Goal: Task Accomplishment & Management: Complete application form

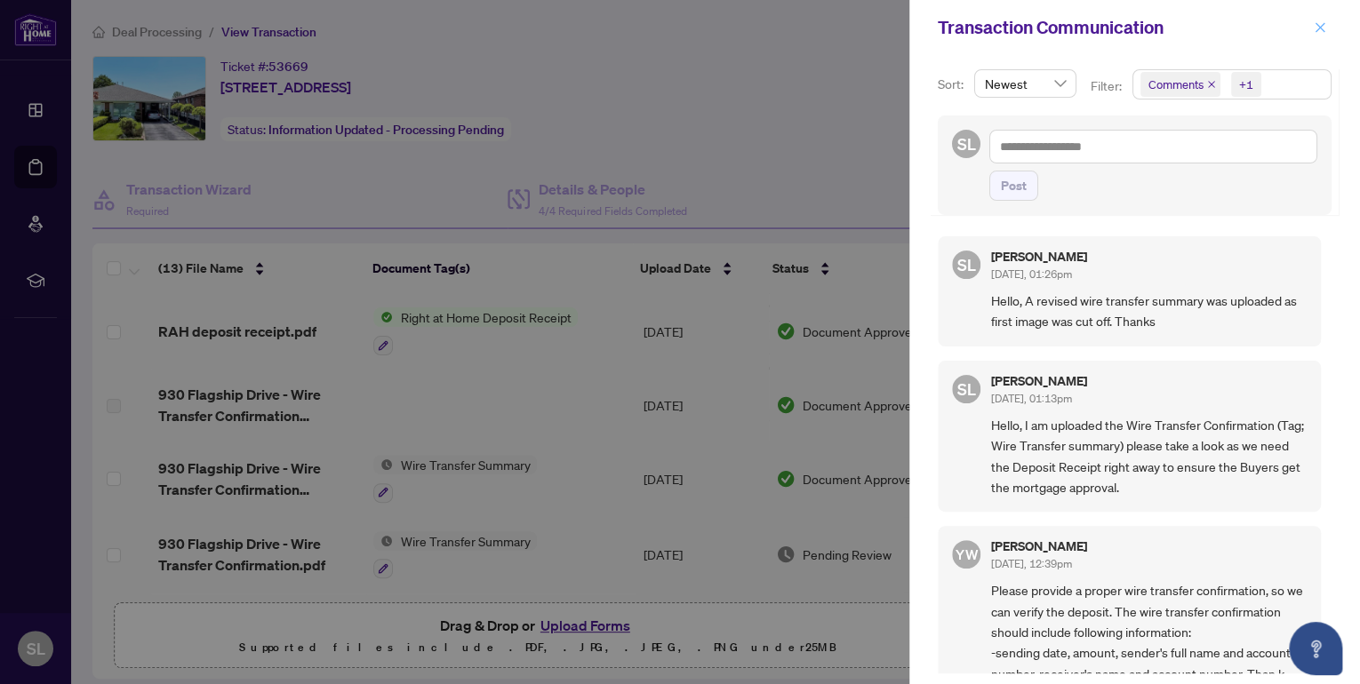
click at [1321, 26] on icon "close" at bounding box center [1320, 27] width 10 height 10
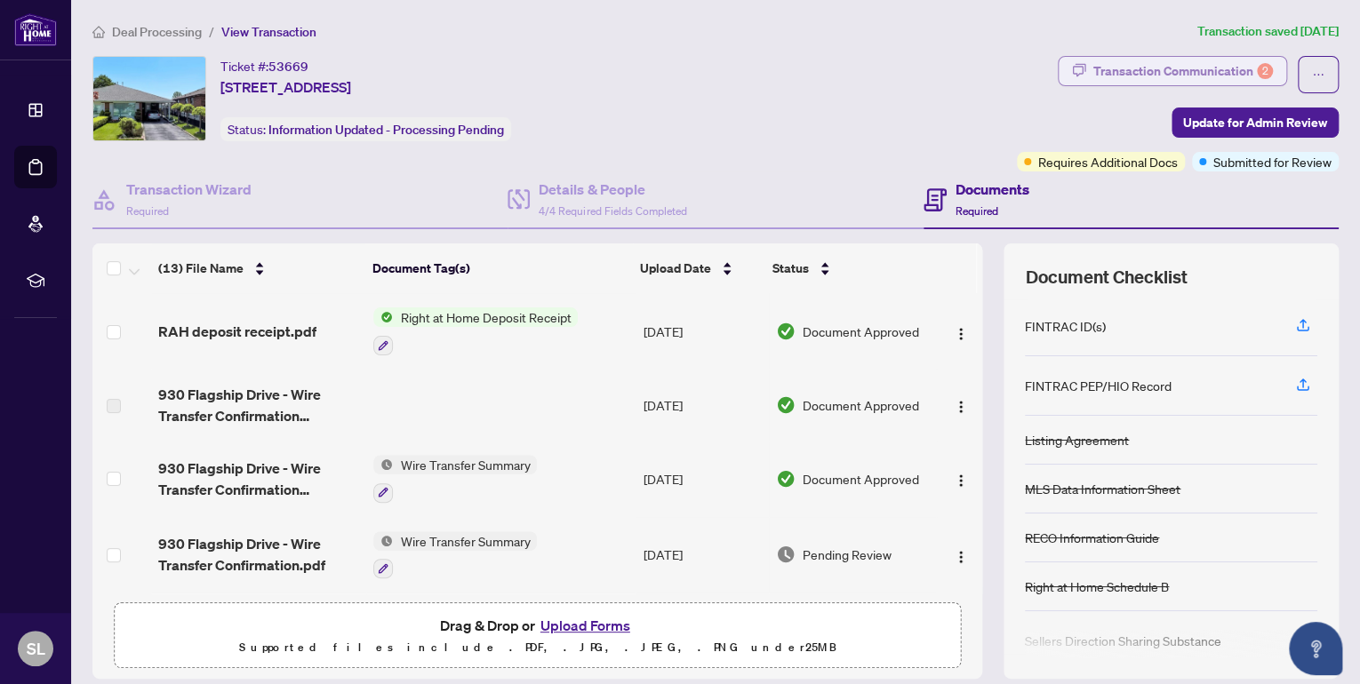
click at [1135, 67] on div "Transaction Communication 2" at bounding box center [1183, 71] width 180 height 28
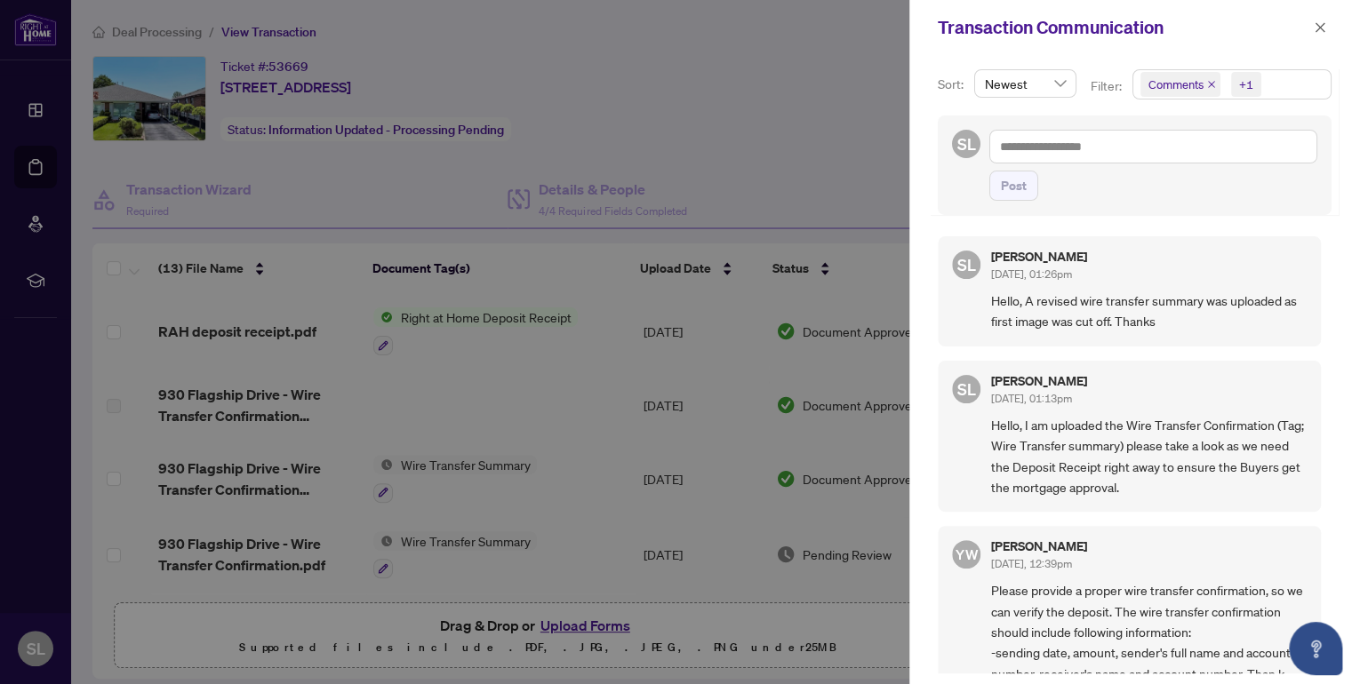
click at [736, 154] on div at bounding box center [680, 342] width 1360 height 684
click at [1320, 28] on icon "close" at bounding box center [1320, 27] width 10 height 10
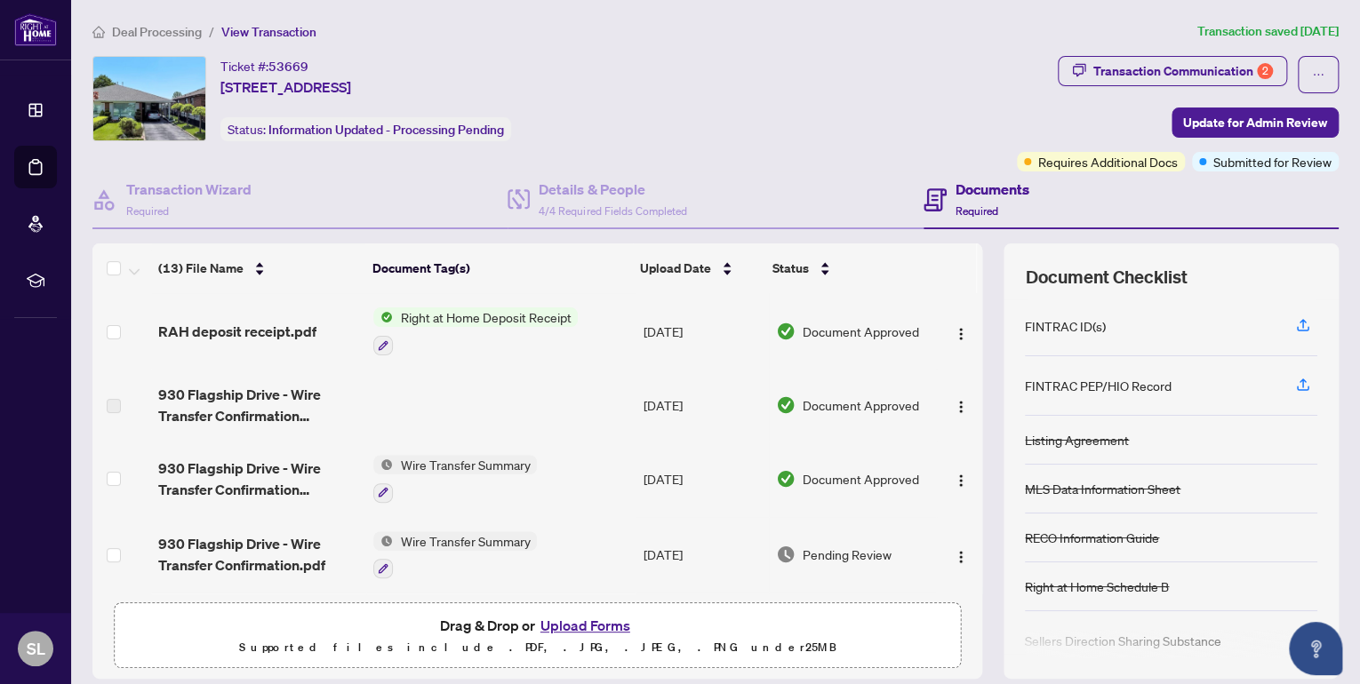
drag, startPoint x: 961, startPoint y: 319, endPoint x: 967, endPoint y: 338, distance: 19.4
click at [967, 338] on div "RAH deposit receipt.pdf Right at Home Deposit Receipt [DATE] Document Approved …" at bounding box center [537, 443] width 890 height 300
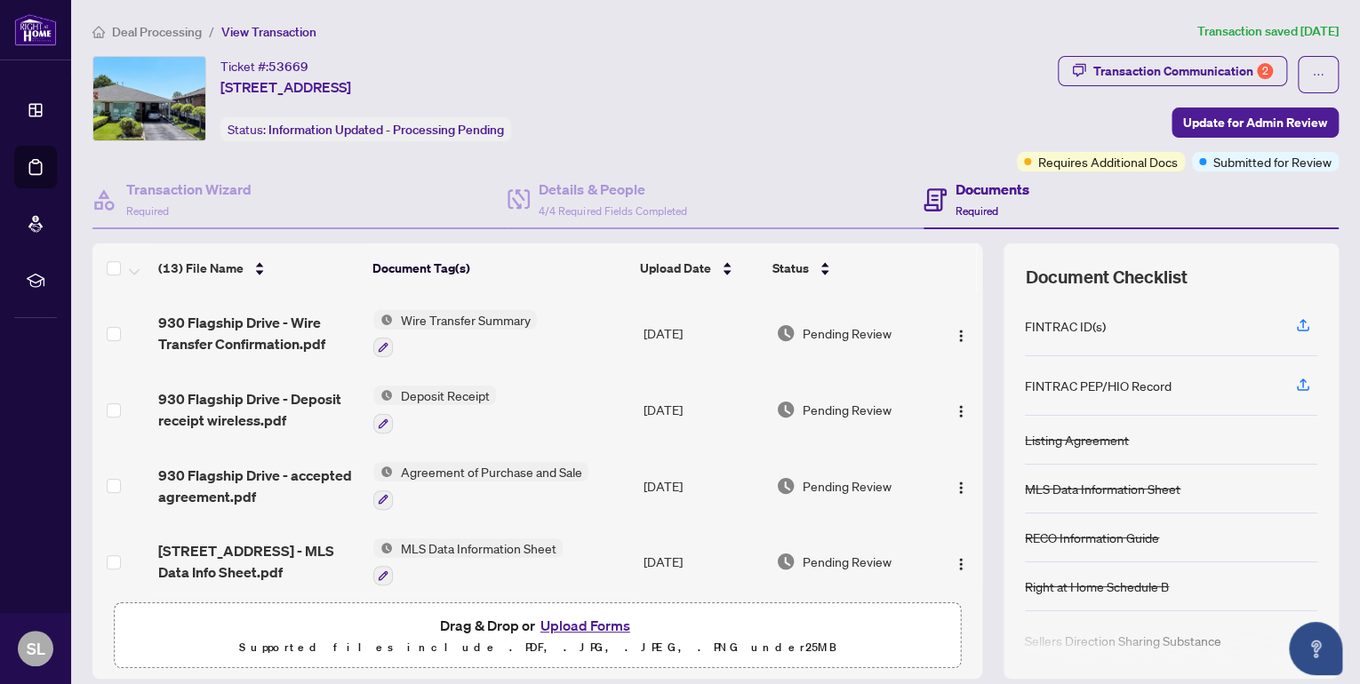
scroll to position [266, 0]
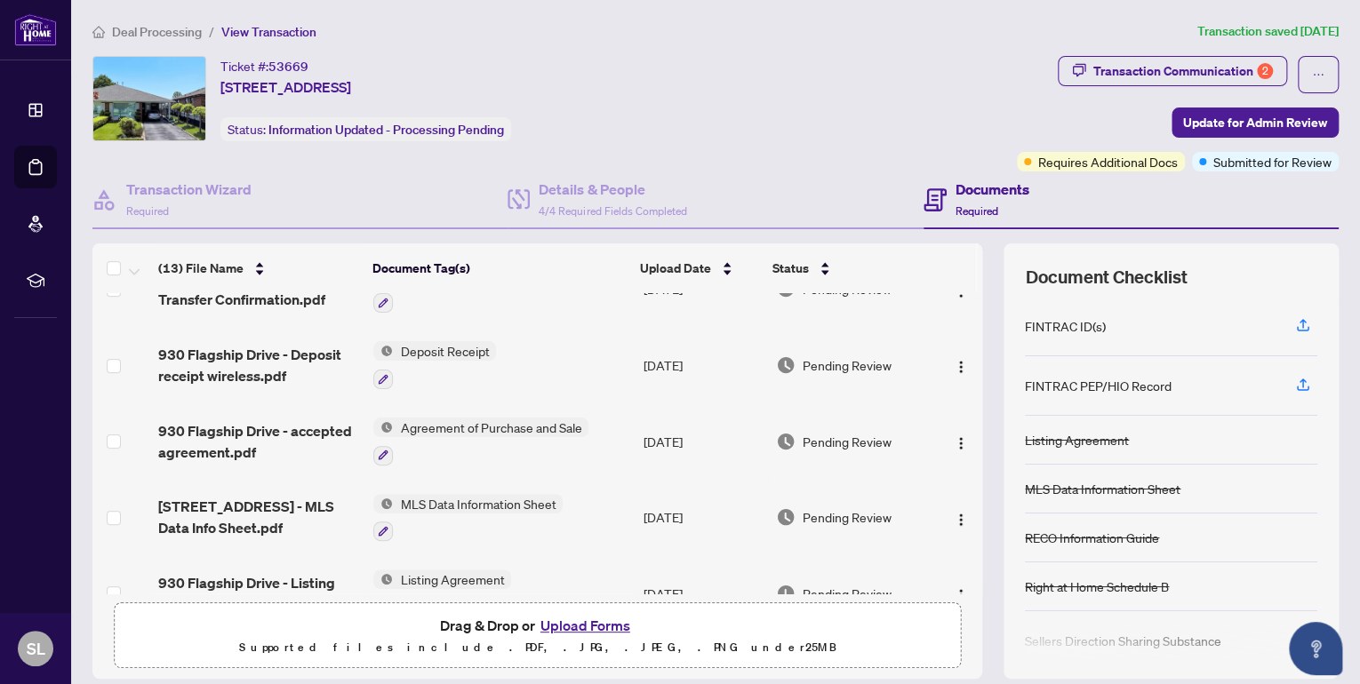
click at [786, 118] on div "Ticket #: 53669 [STREET_ADDRESS] Status: Information Updated - Processing Pendi…" at bounding box center [550, 98] width 917 height 85
drag, startPoint x: 965, startPoint y: 424, endPoint x: 967, endPoint y: 433, distance: 9.1
click at [967, 433] on div "RAH deposit receipt.pdf Right at Home Deposit Receipt [DATE] Document Approved …" at bounding box center [537, 443] width 890 height 300
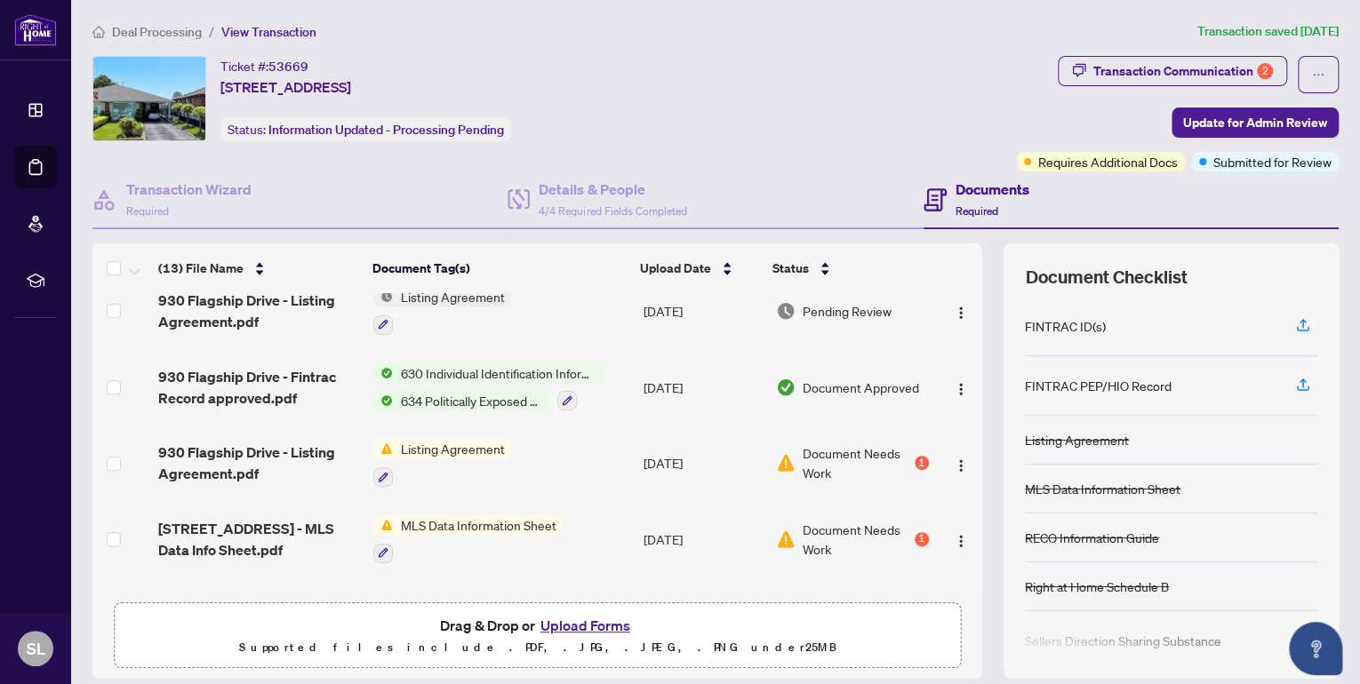
scroll to position [600, 0]
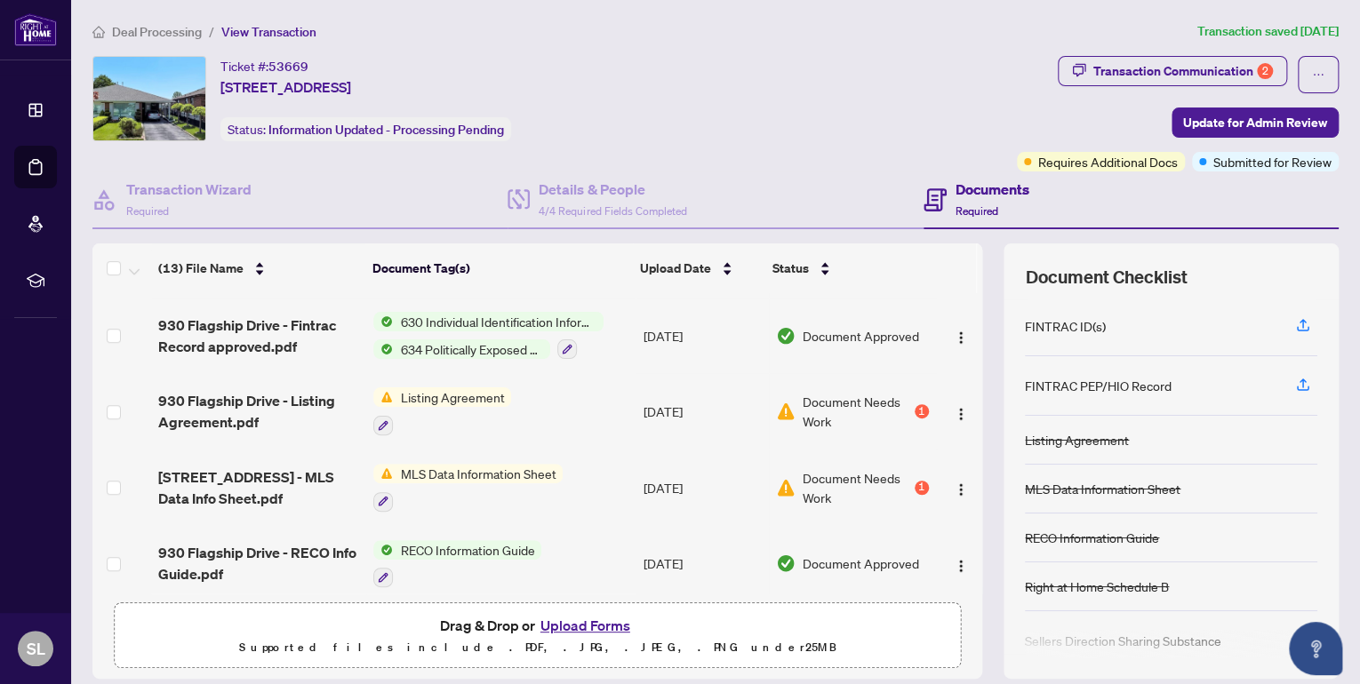
click at [762, 84] on div "Ticket #: 53669 [STREET_ADDRESS] Status: Information Updated - Processing Pendi…" at bounding box center [550, 98] width 917 height 85
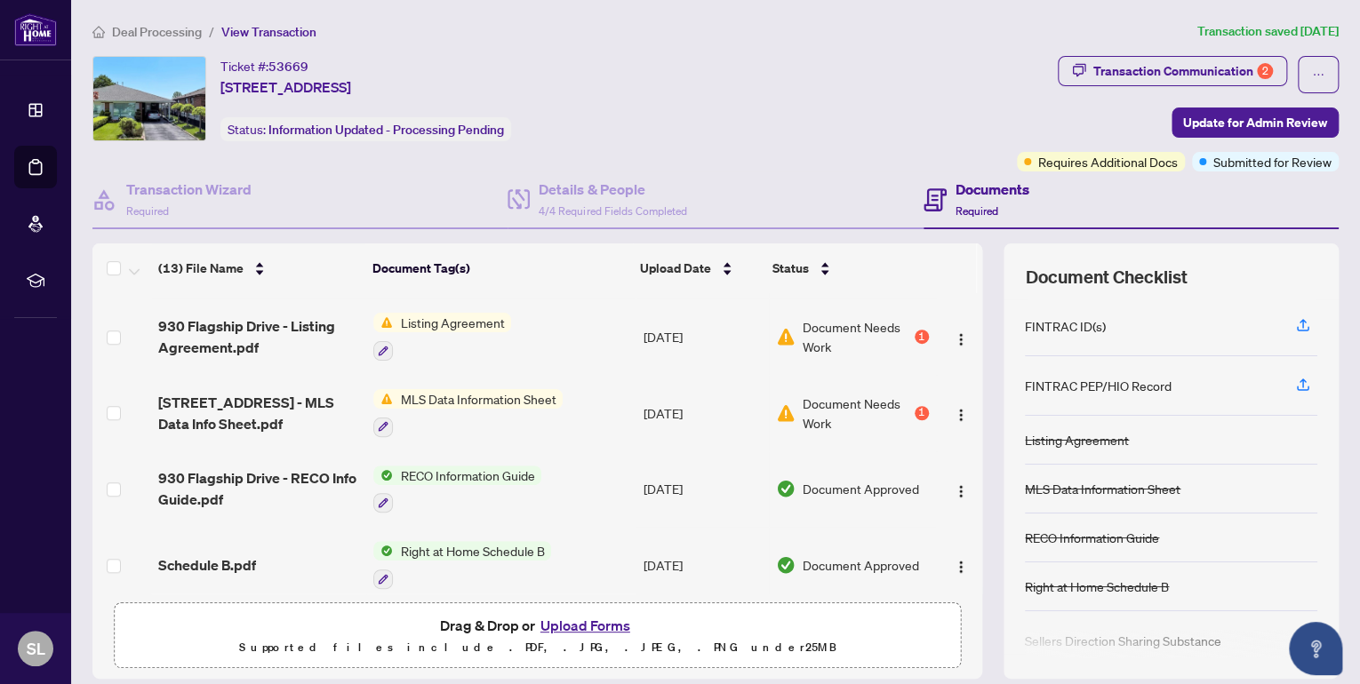
click at [569, 622] on button "Upload Forms" at bounding box center [585, 625] width 100 height 23
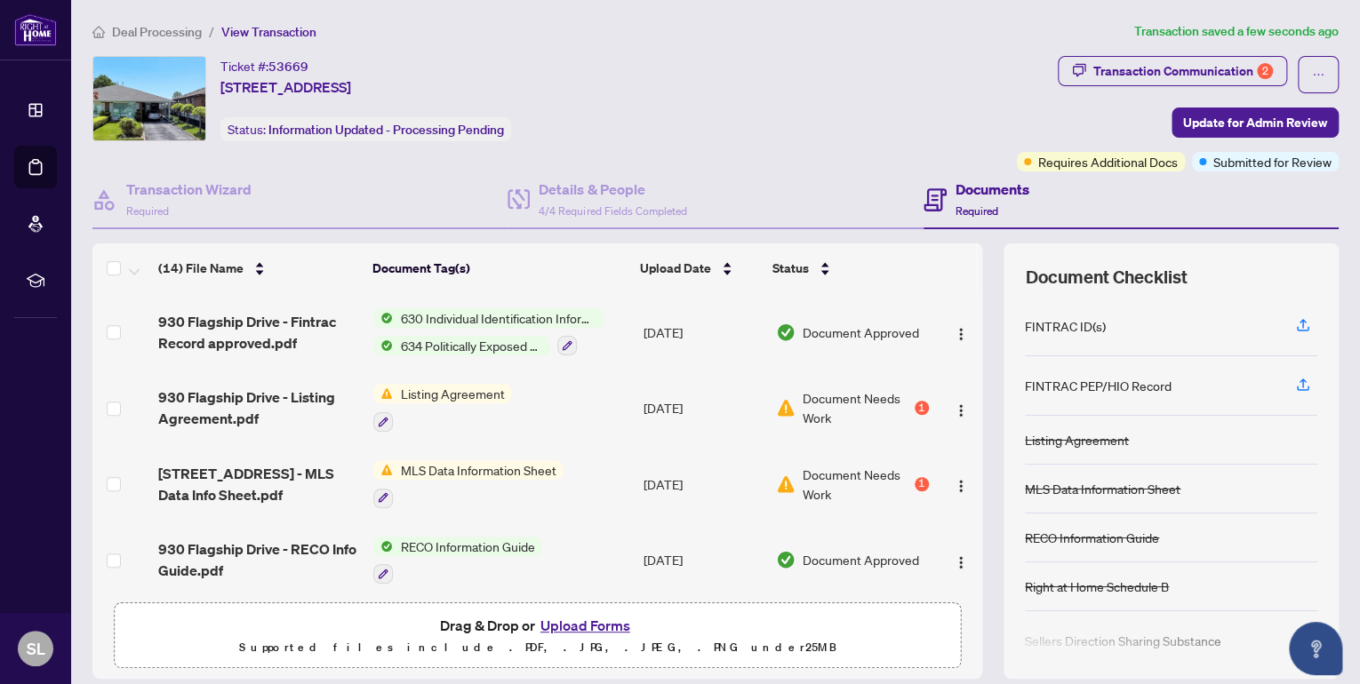
scroll to position [0, 0]
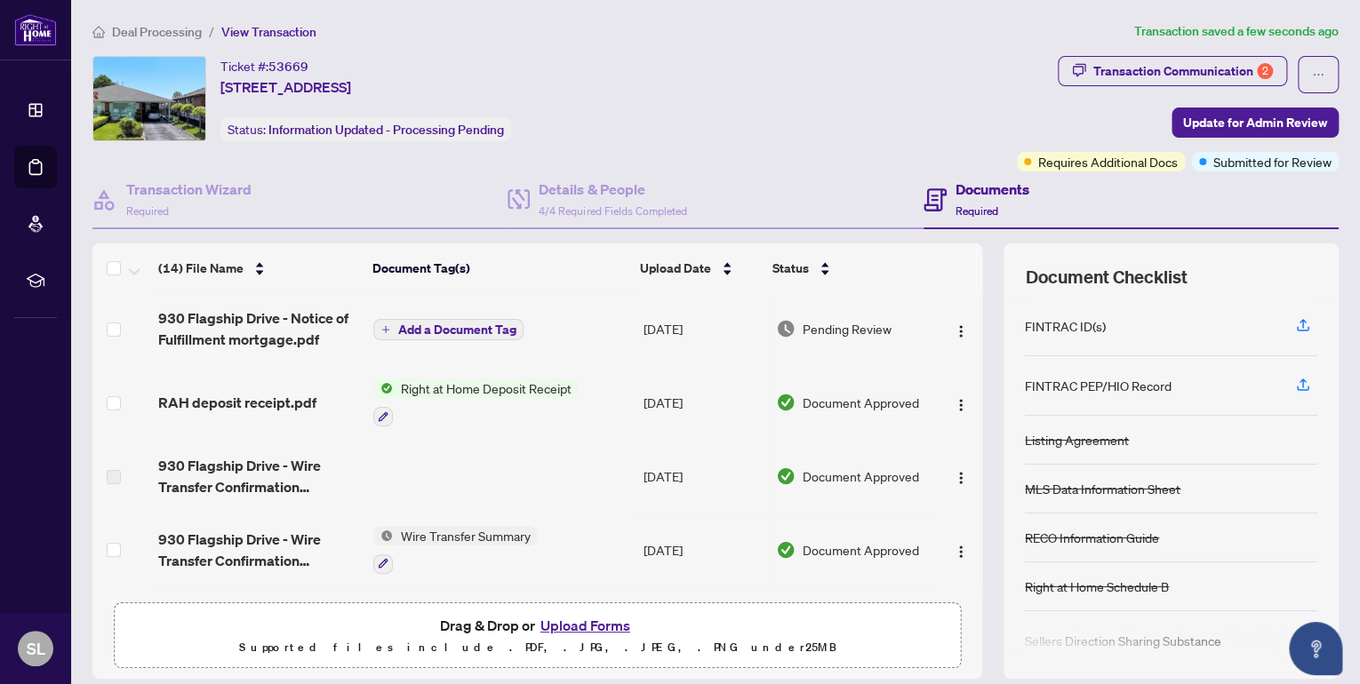
click at [459, 327] on span "Add a Document Tag" at bounding box center [456, 329] width 118 height 12
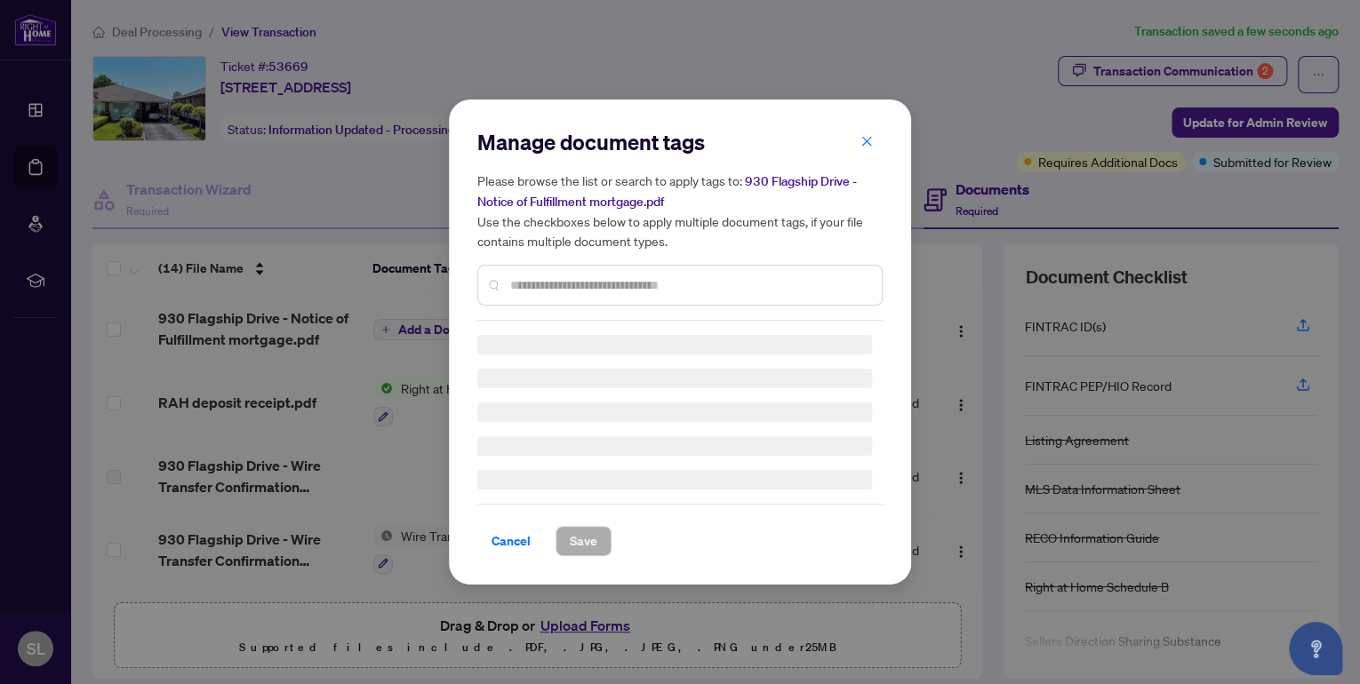
click at [561, 281] on div "Manage document tags Please browse the list or search to apply tags to: 930 Fla…" at bounding box center [679, 224] width 405 height 193
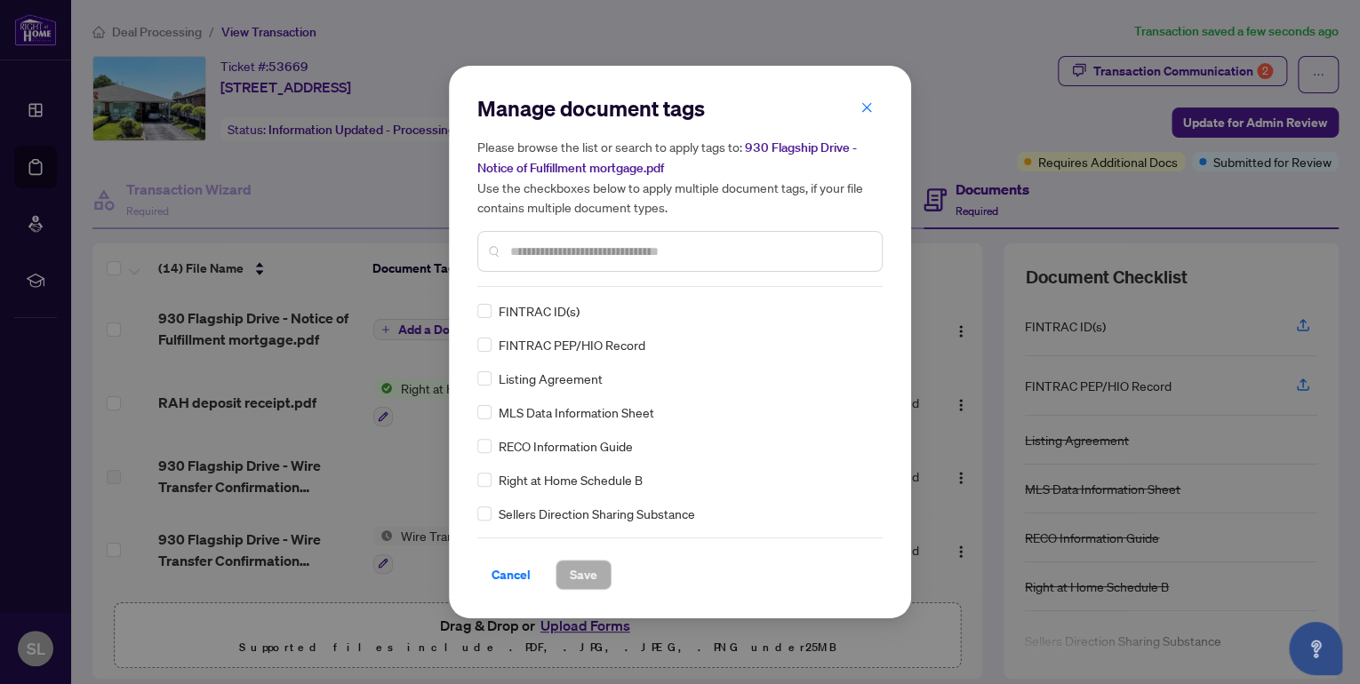
click at [546, 250] on input "text" at bounding box center [688, 252] width 357 height 20
type input "*"
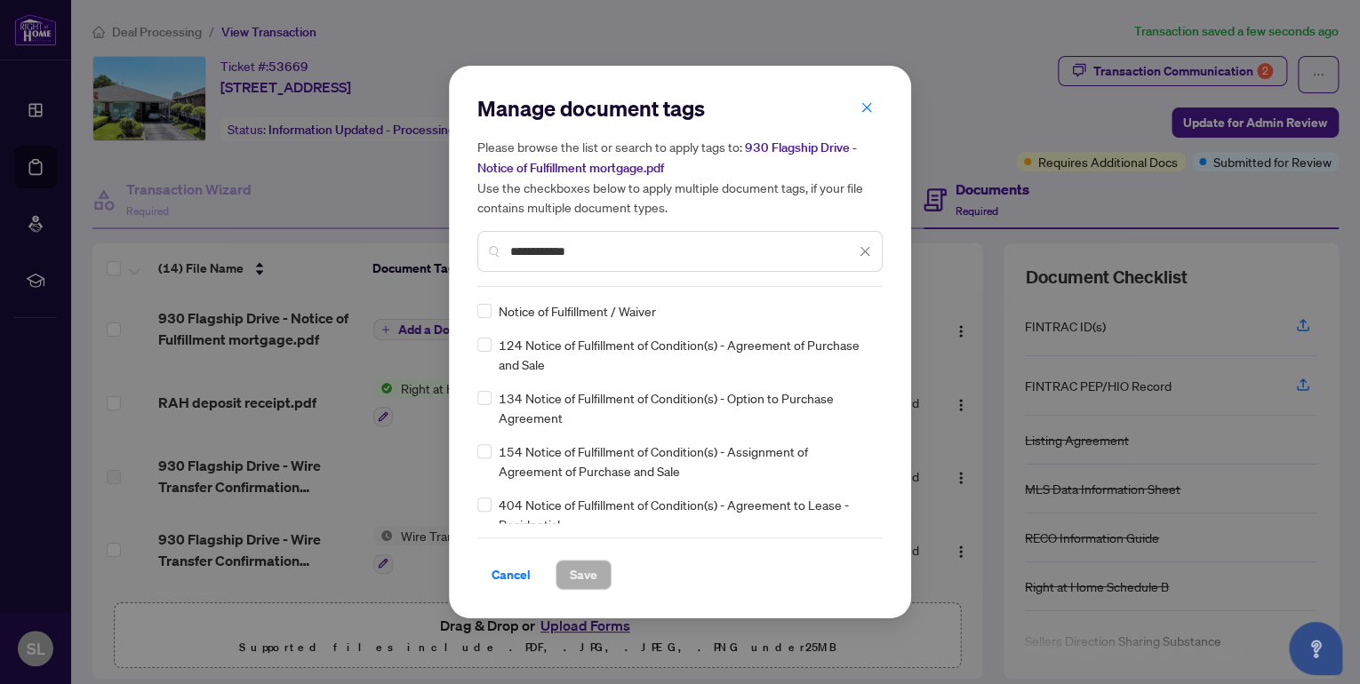
type input "**********"
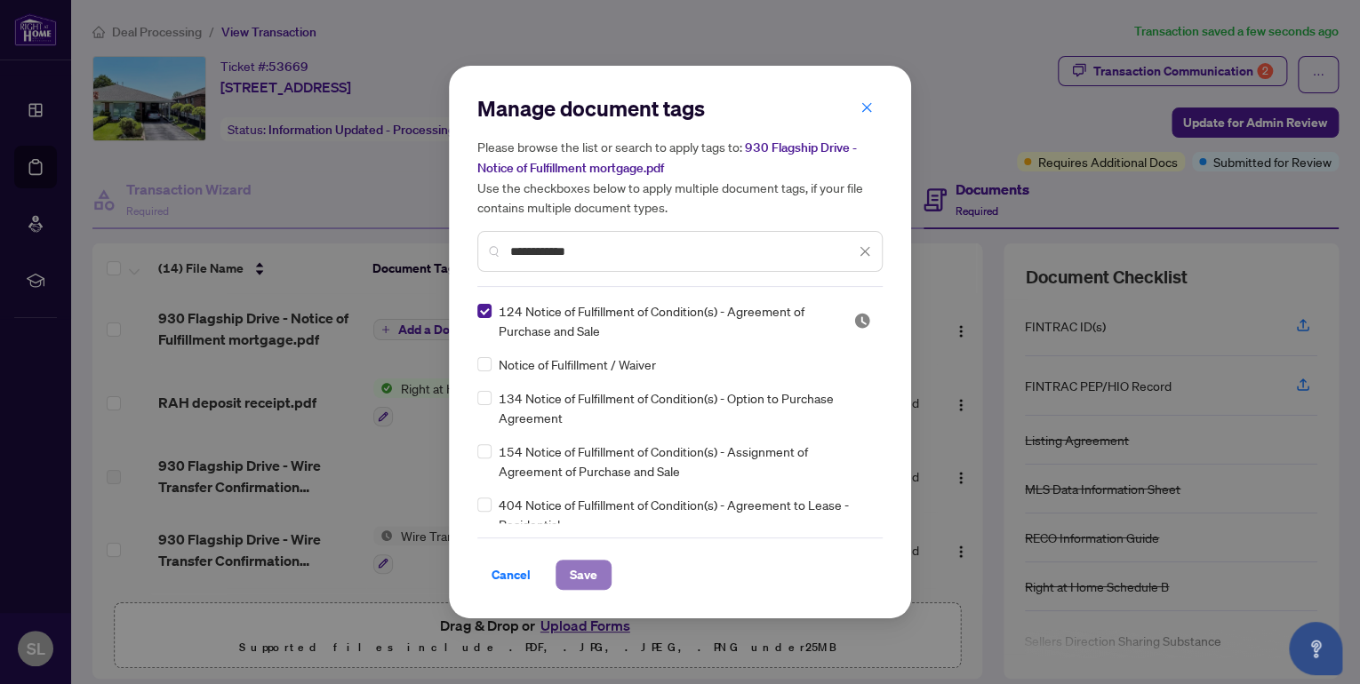
click at [588, 584] on span "Save" at bounding box center [584, 575] width 28 height 28
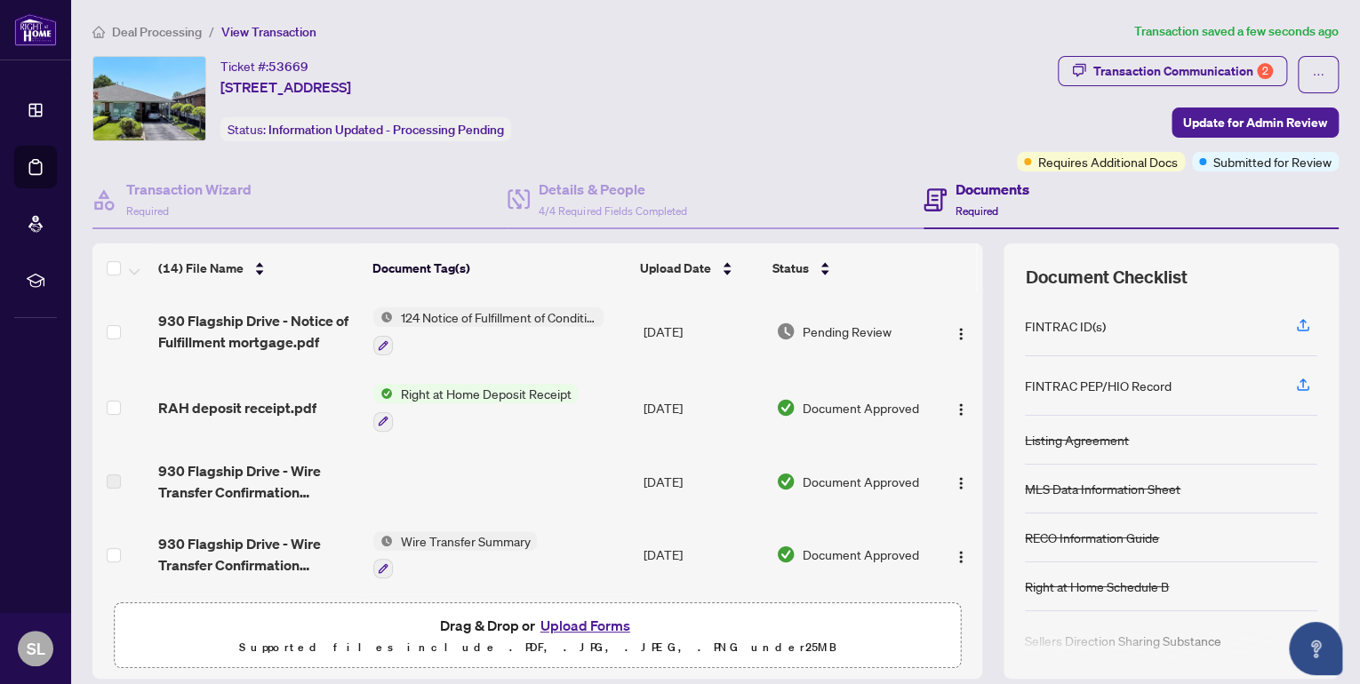
click at [586, 626] on button "Upload Forms" at bounding box center [585, 625] width 100 height 23
click at [570, 626] on button "Upload Forms" at bounding box center [585, 625] width 100 height 23
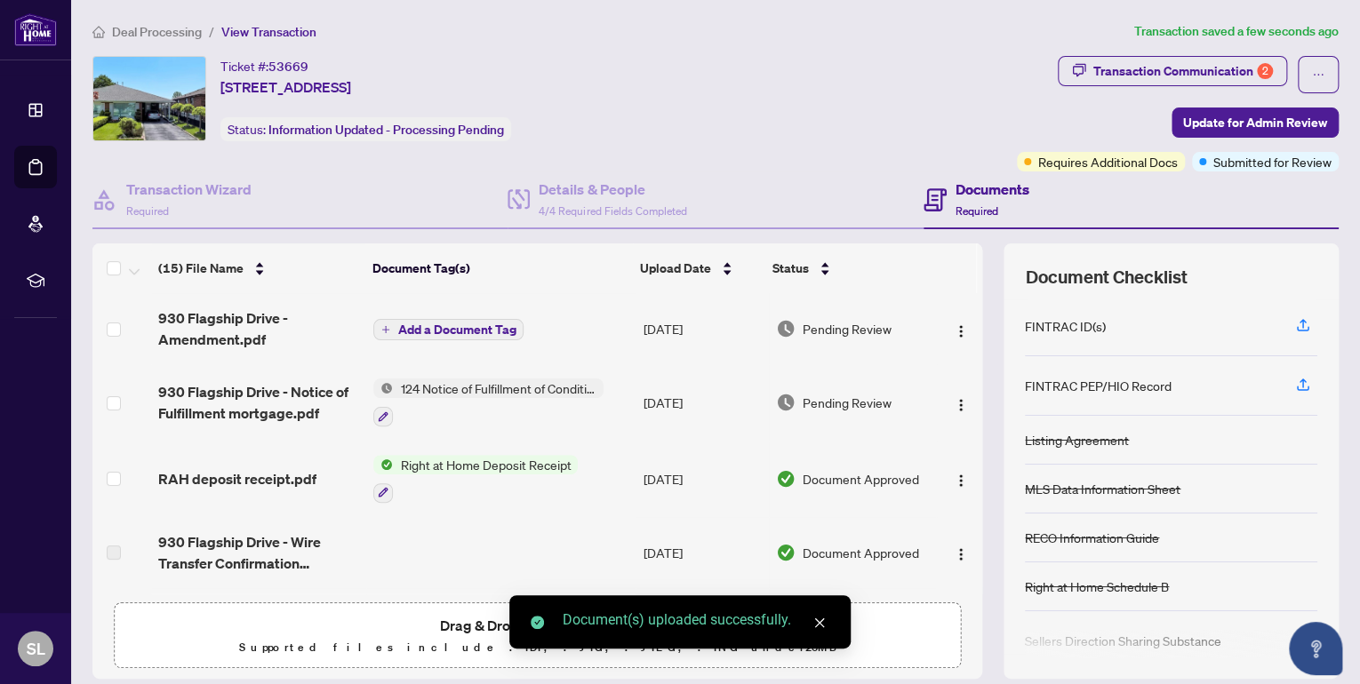
click at [420, 324] on span "Add a Document Tag" at bounding box center [456, 329] width 118 height 12
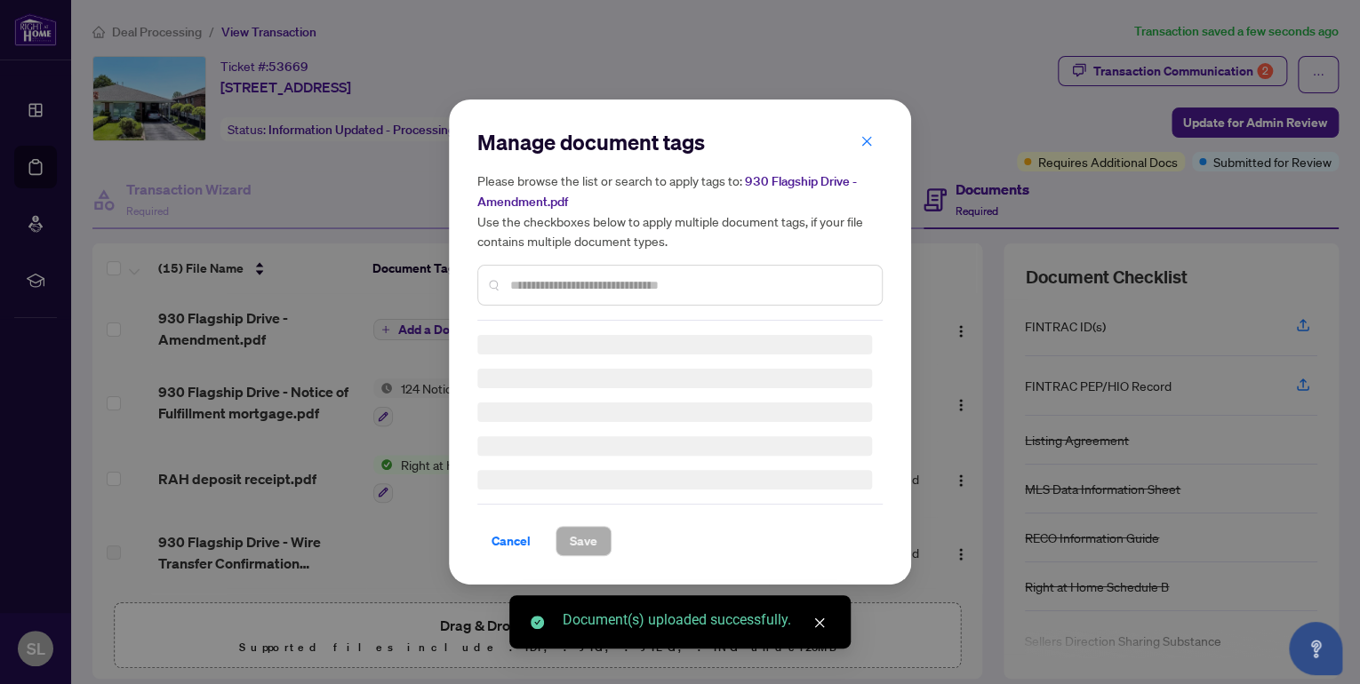
click at [535, 274] on div "Manage document tags Please browse the list or search to apply tags to: 930 Fla…" at bounding box center [679, 224] width 405 height 193
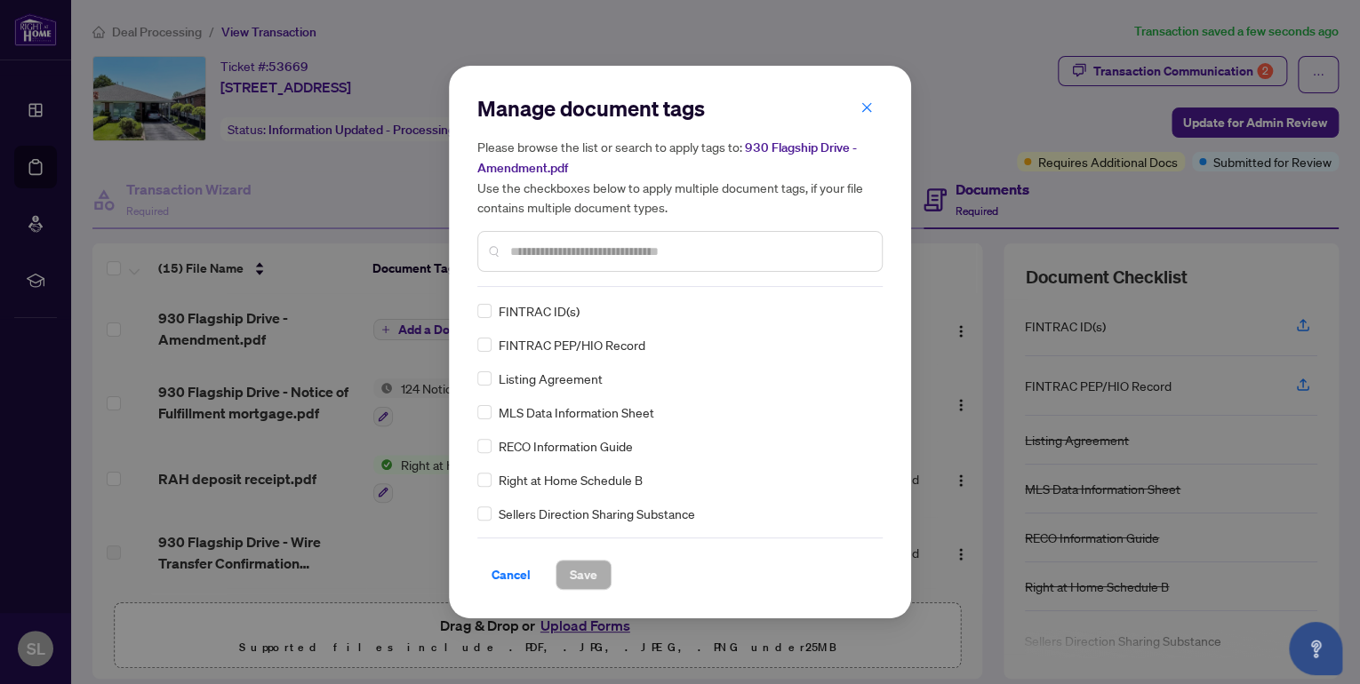
click at [544, 250] on input "text" at bounding box center [688, 252] width 357 height 20
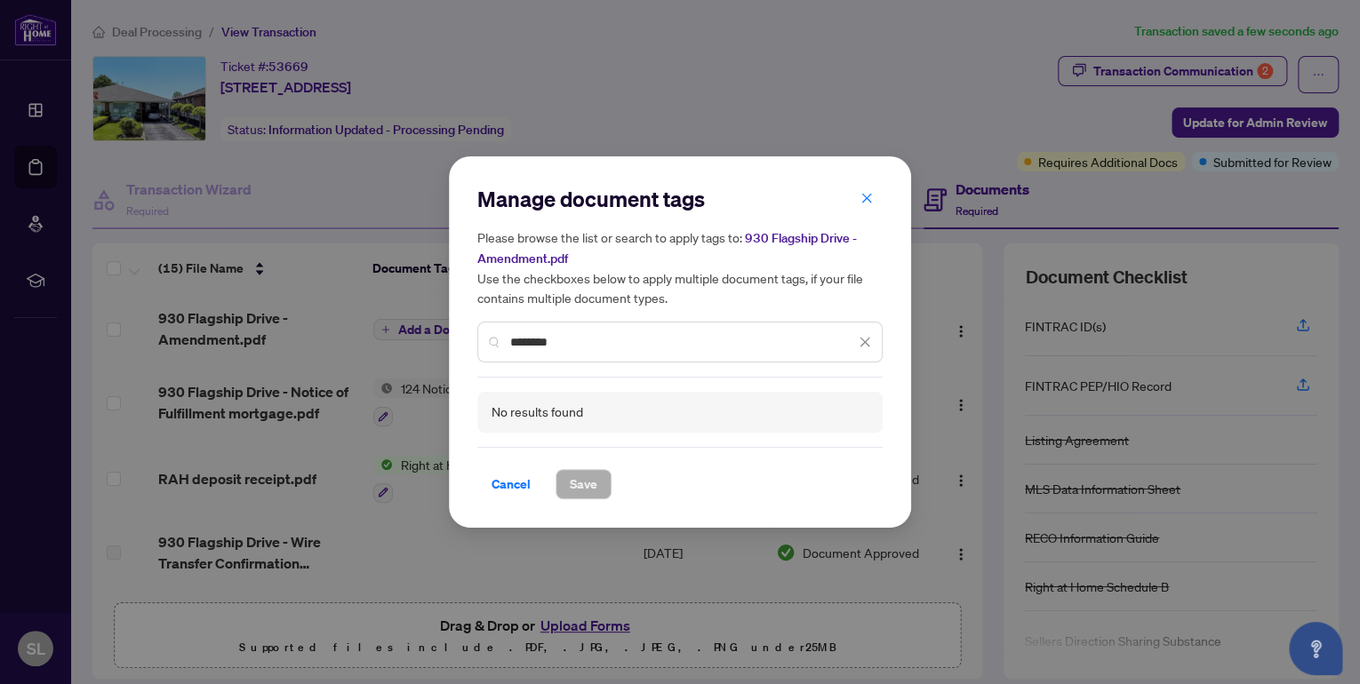
drag, startPoint x: 576, startPoint y: 343, endPoint x: 203, endPoint y: 207, distance: 397.2
click at [203, 207] on div "Manage document tags Please browse the list or search to apply tags to: 930 Fla…" at bounding box center [680, 342] width 1360 height 684
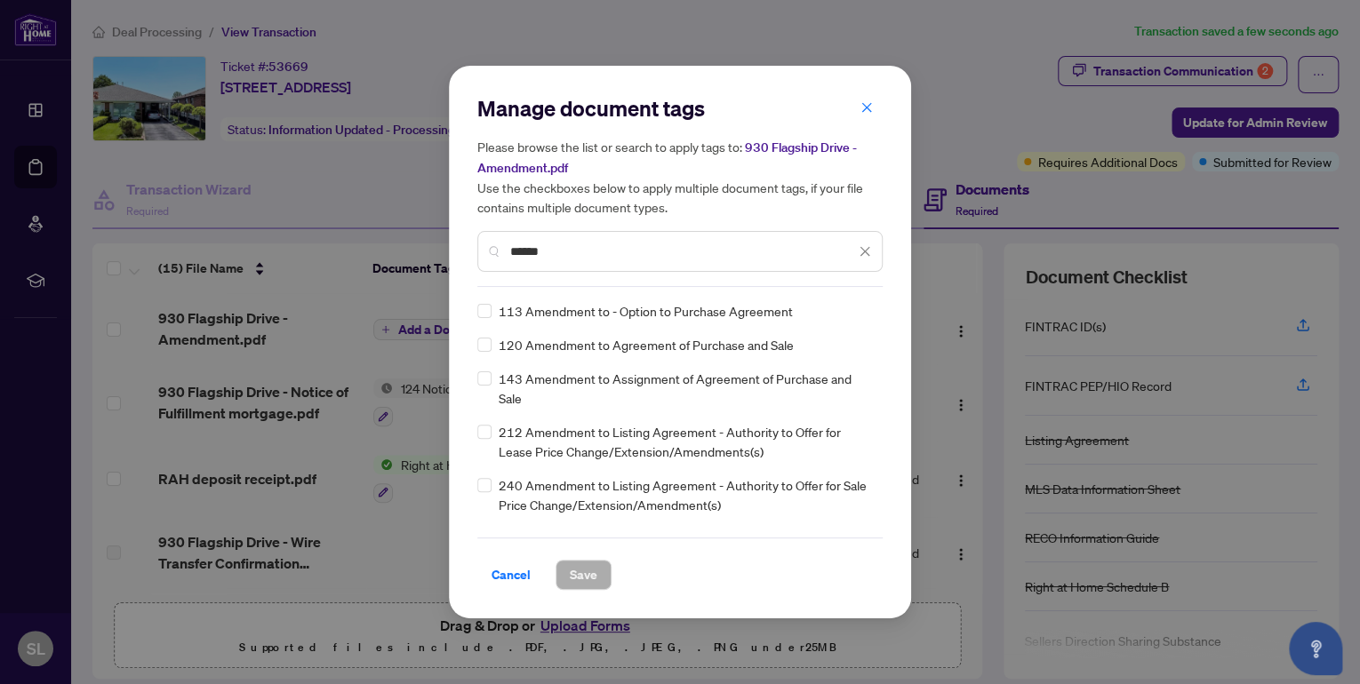
type input "******"
click at [577, 578] on span "Save" at bounding box center [584, 575] width 28 height 28
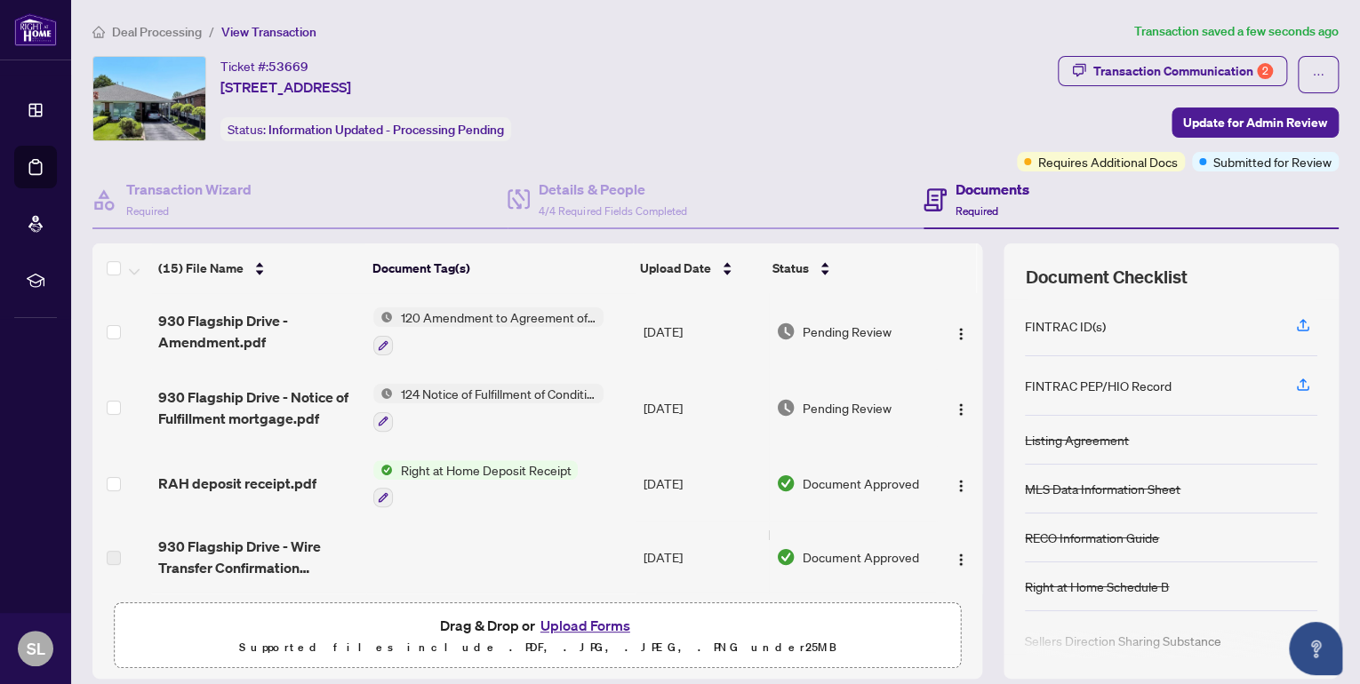
click at [596, 621] on button "Upload Forms" at bounding box center [585, 625] width 100 height 23
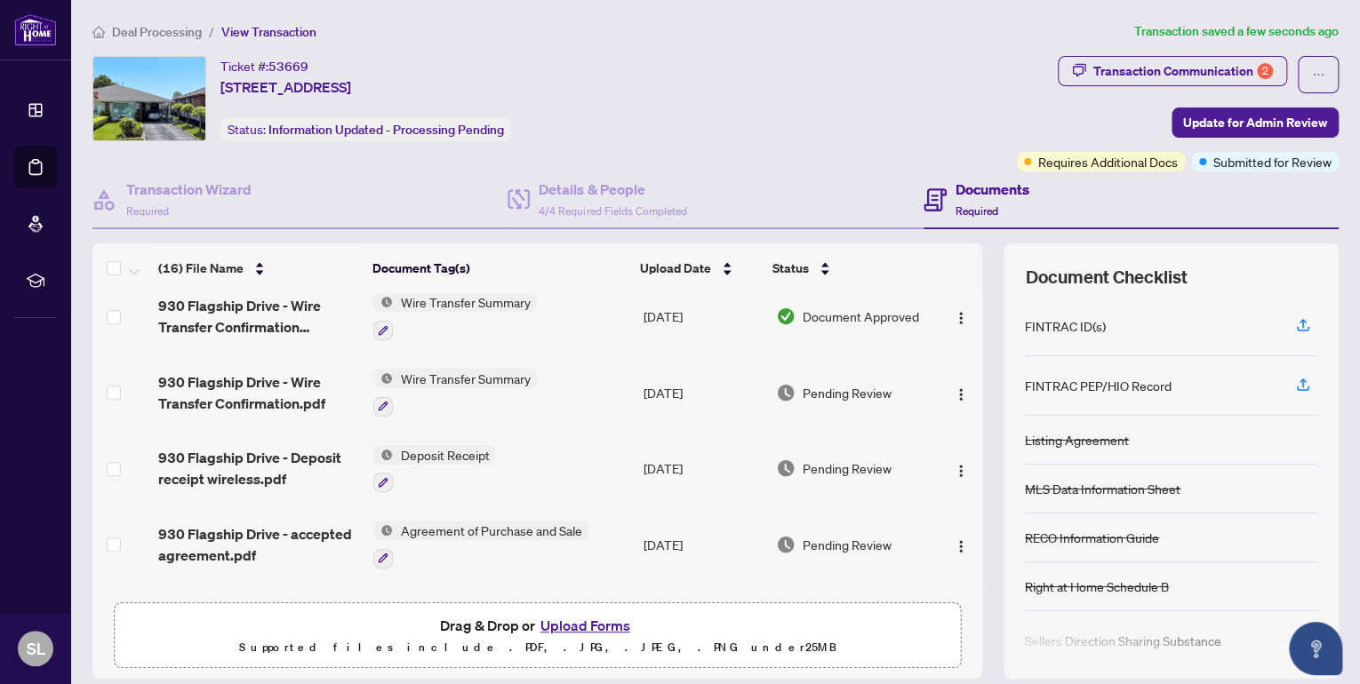
scroll to position [380, 0]
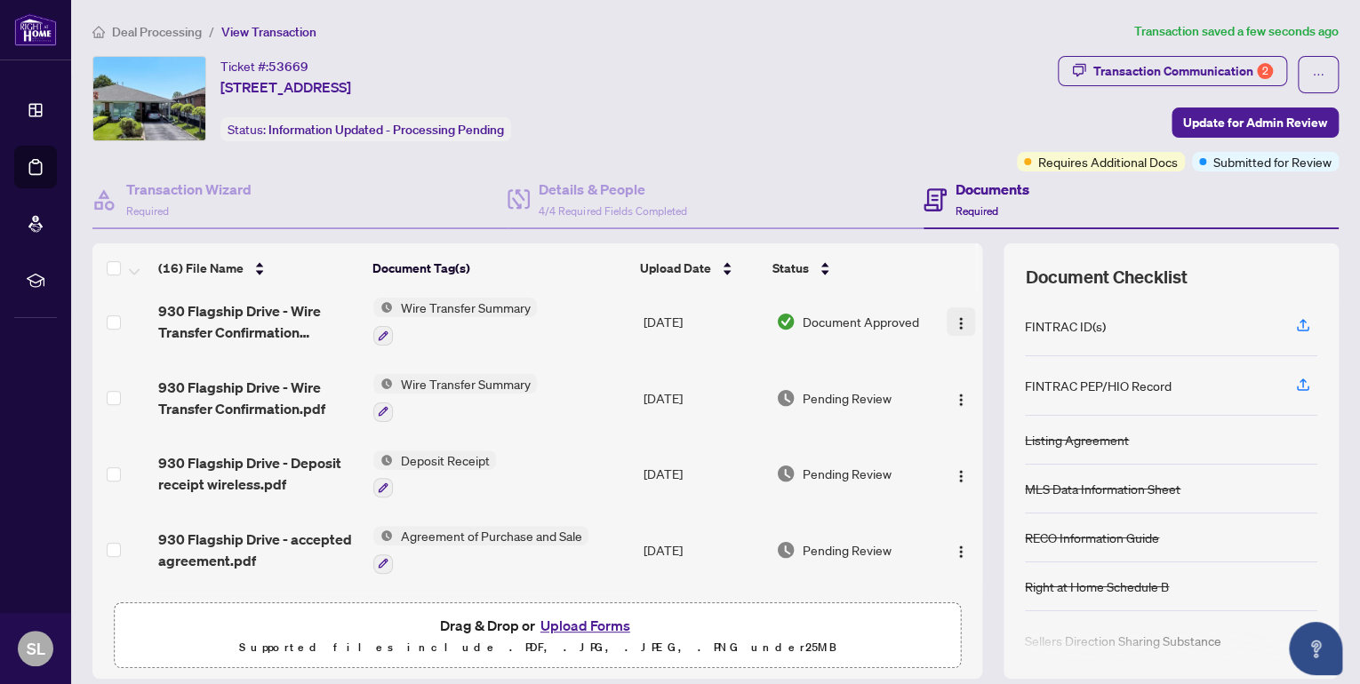
drag, startPoint x: 971, startPoint y: 427, endPoint x: 949, endPoint y: 314, distance: 115.9
click at [949, 314] on div "(16) File Name Document Tag(s) Upload Date Status [STREET_ADDRESS] - Amendment …" at bounding box center [715, 460] width 1246 height 435
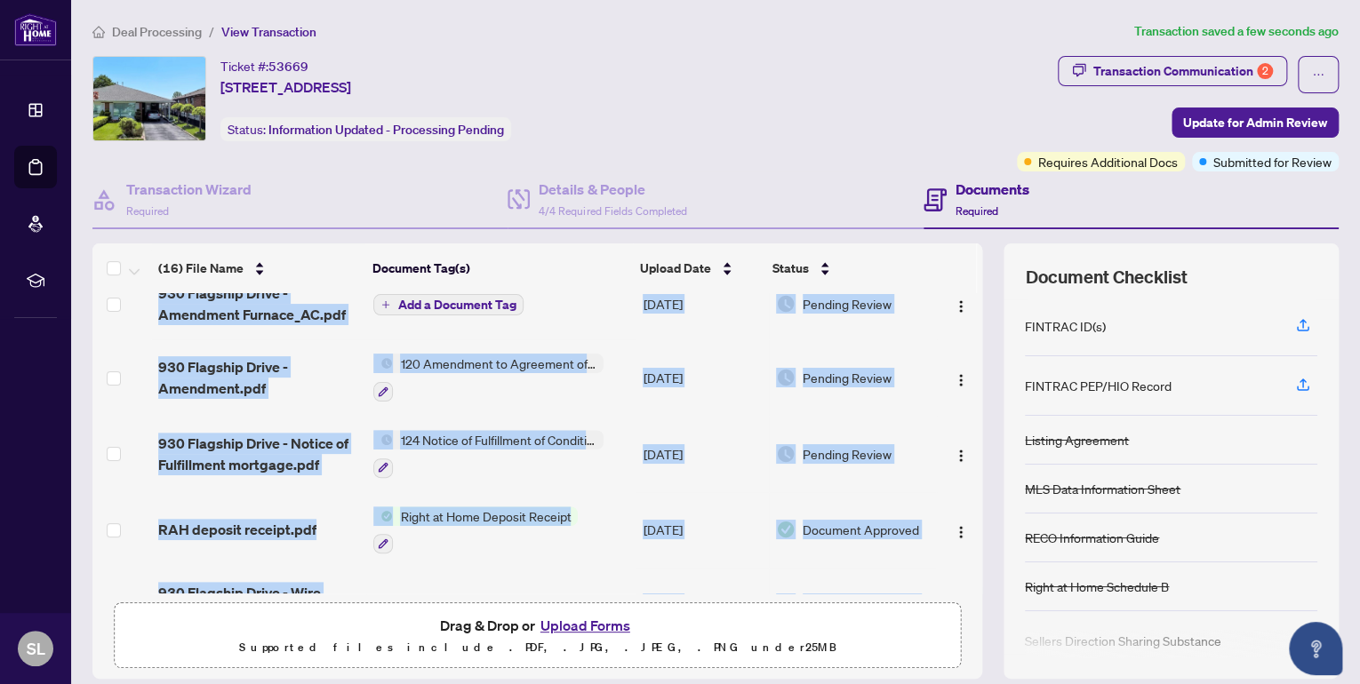
scroll to position [0, 0]
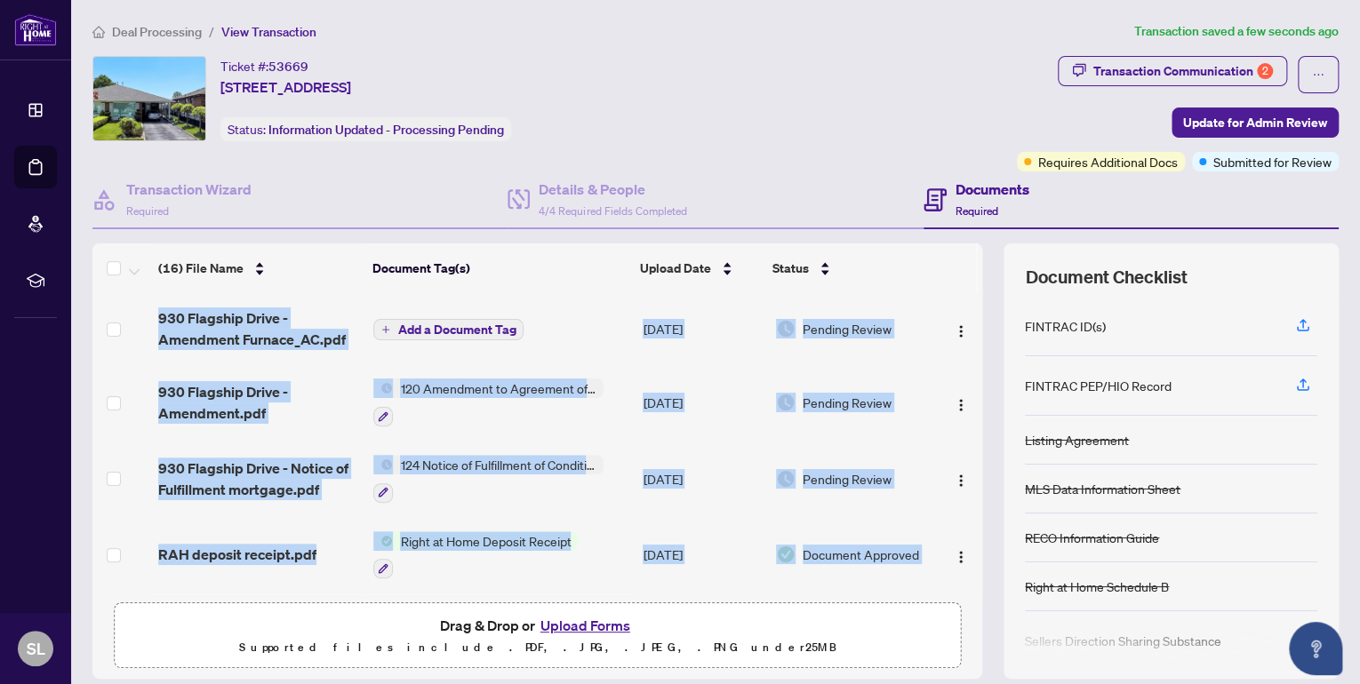
click at [461, 323] on span "Add a Document Tag" at bounding box center [456, 329] width 118 height 12
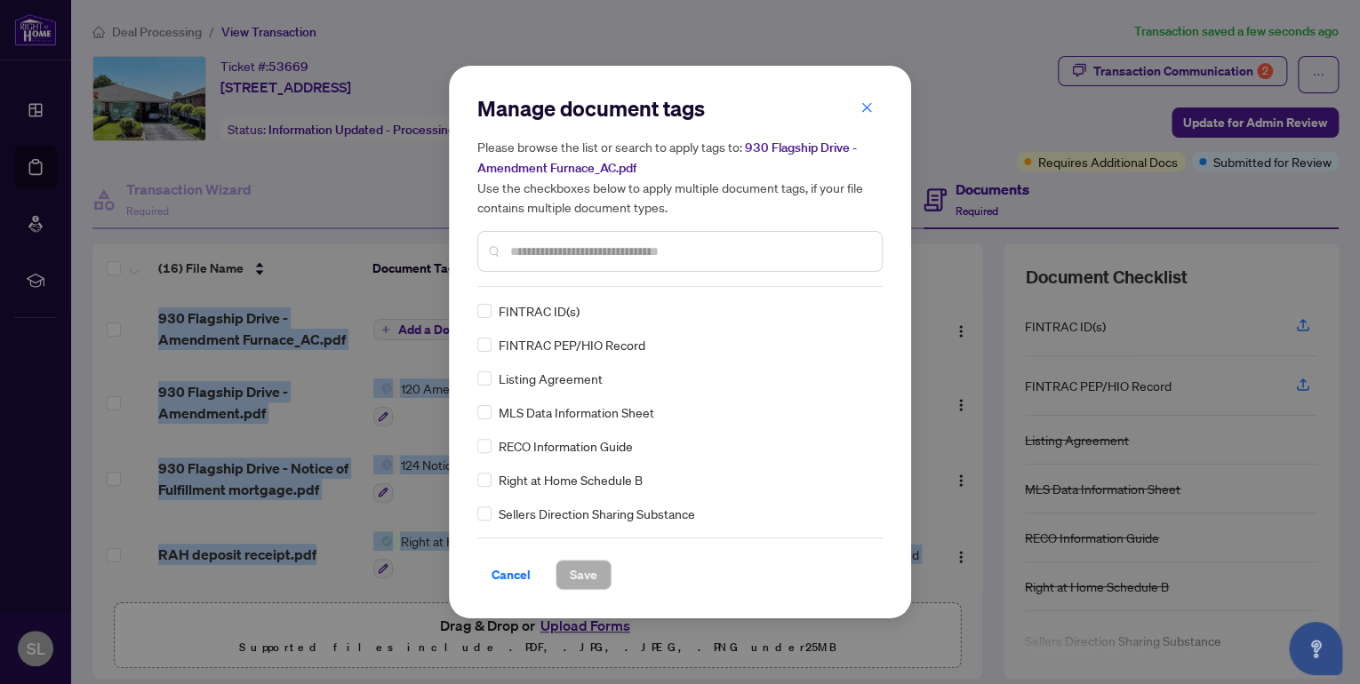
click at [552, 279] on div "Manage document tags Please browse the list or search to apply tags to: 930 Fla…" at bounding box center [679, 190] width 405 height 193
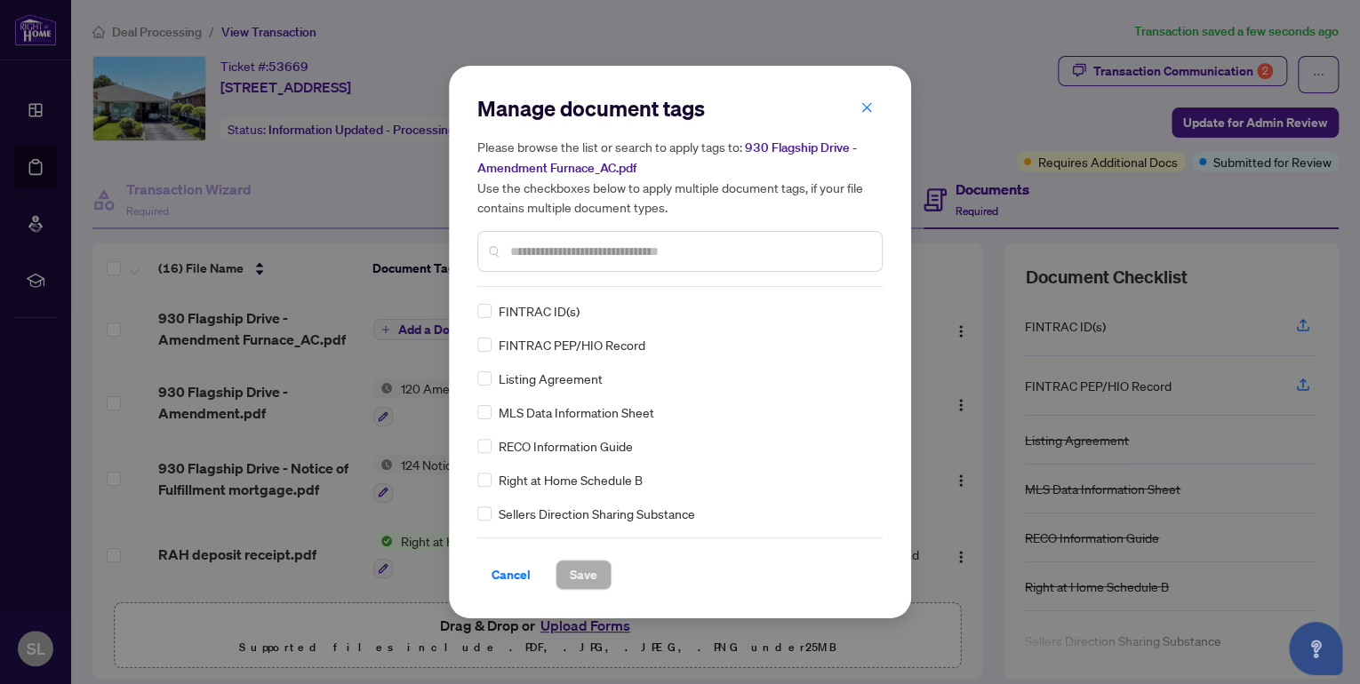
click at [564, 251] on input "text" at bounding box center [688, 252] width 357 height 20
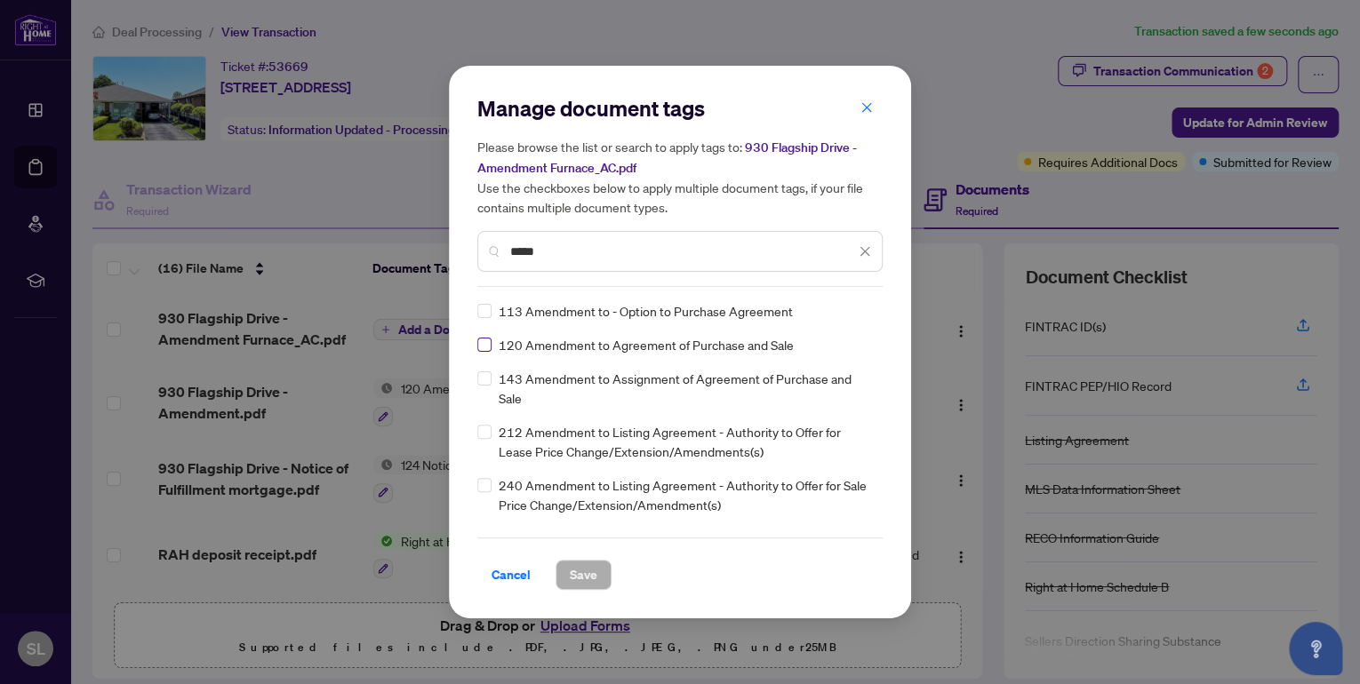
type input "*****"
click at [580, 570] on span "Save" at bounding box center [584, 575] width 28 height 28
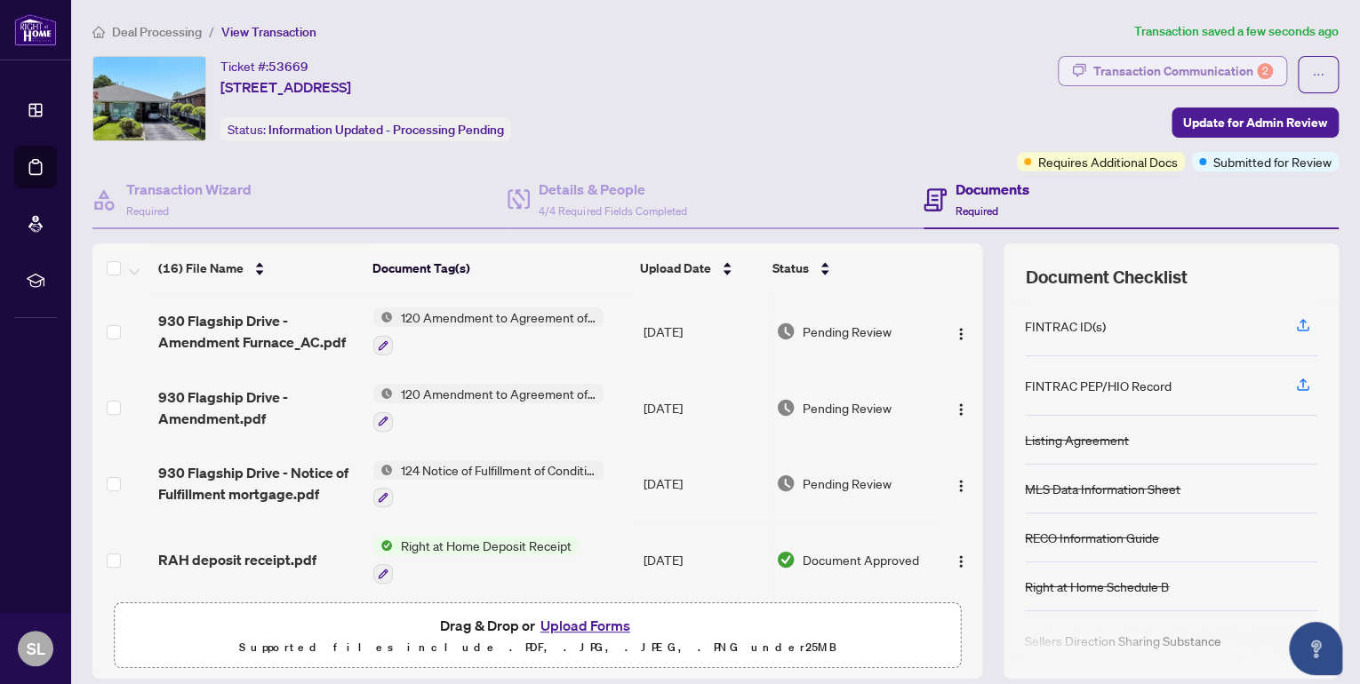
click at [1210, 72] on div "Transaction Communication 2" at bounding box center [1183, 71] width 180 height 28
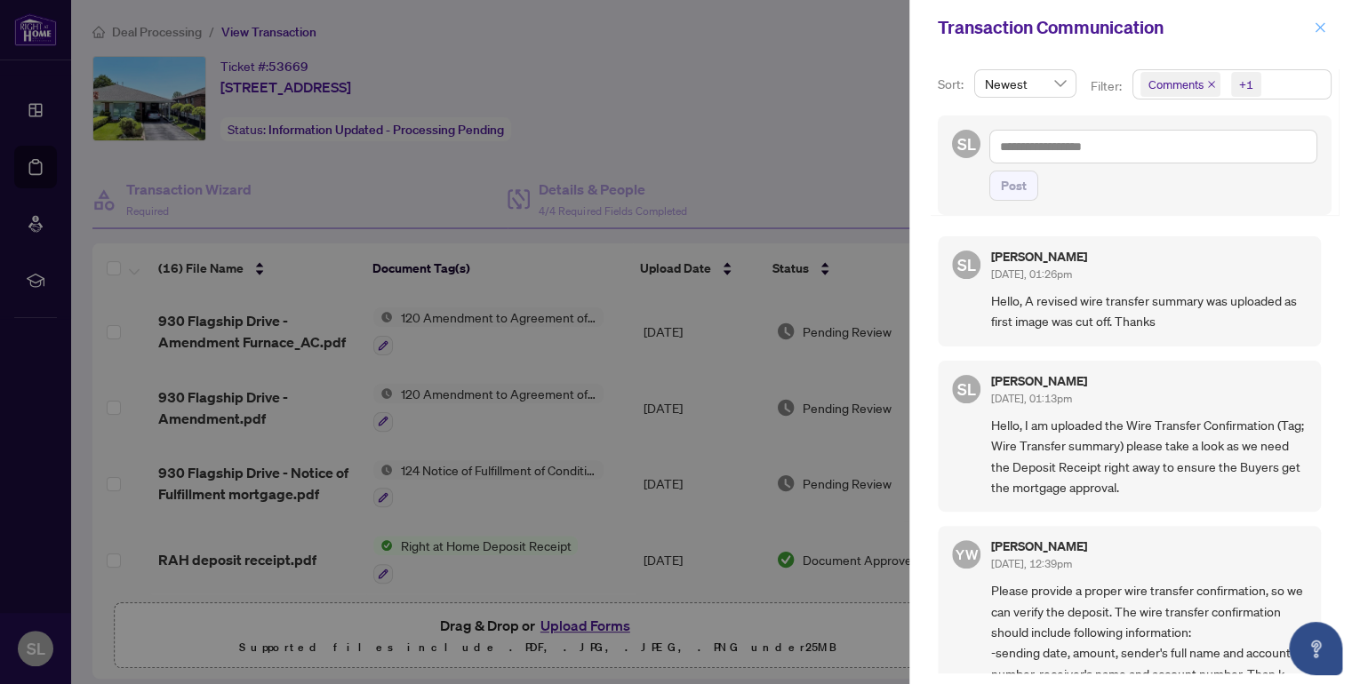
click at [1316, 28] on icon "close" at bounding box center [1319, 27] width 12 height 12
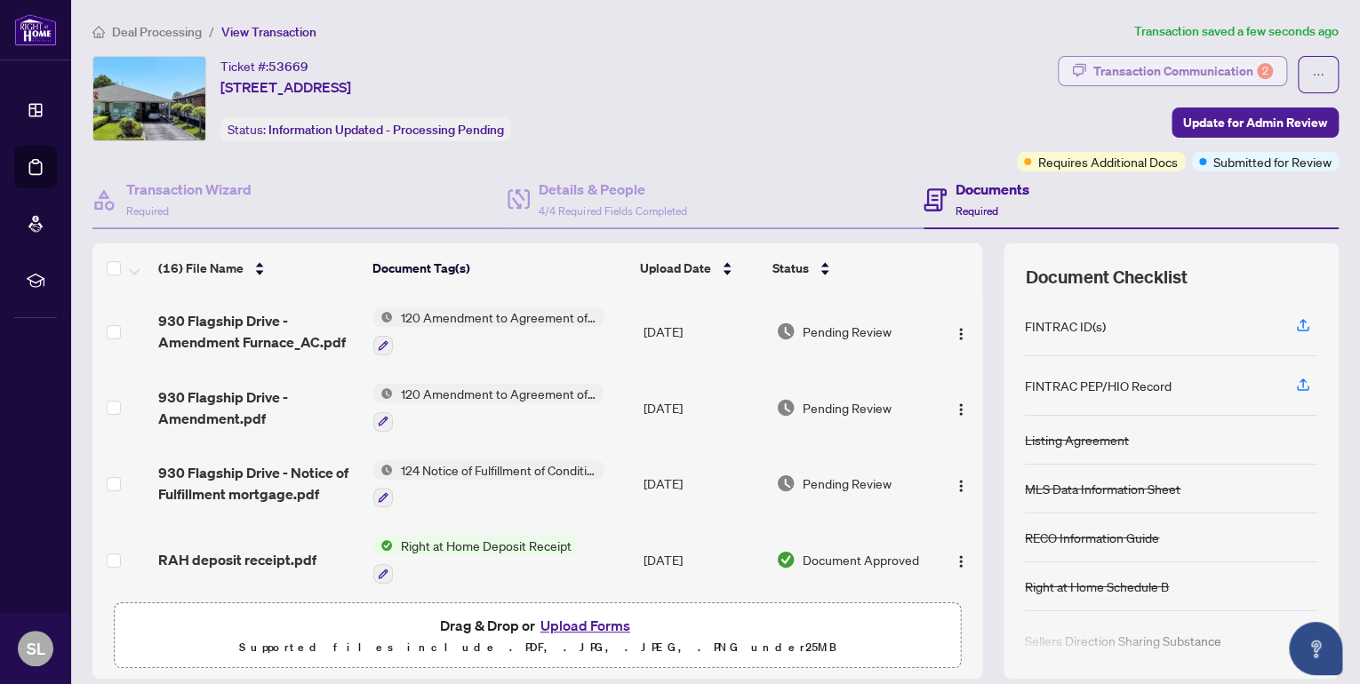
click at [1223, 77] on div "Transaction Communication 2" at bounding box center [1183, 71] width 180 height 28
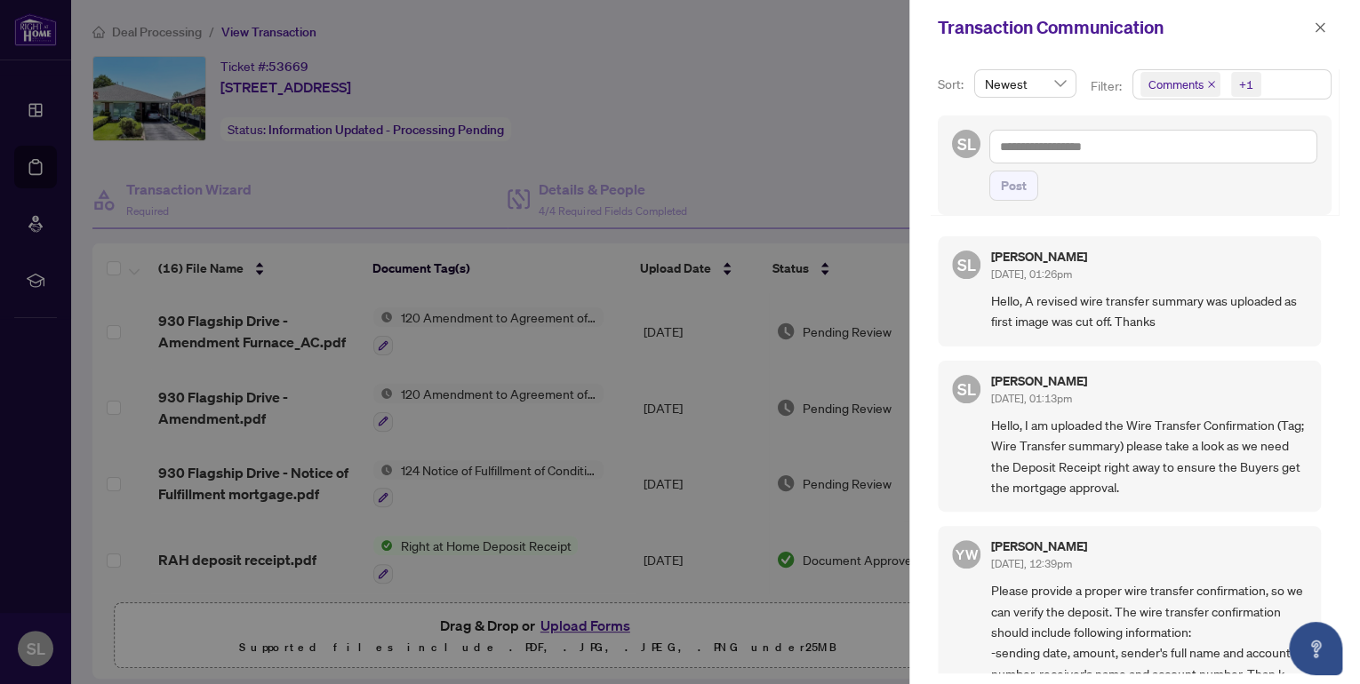
click at [1048, 86] on span "Newest" at bounding box center [1025, 83] width 81 height 27
click at [1319, 24] on icon "close" at bounding box center [1319, 27] width 12 height 12
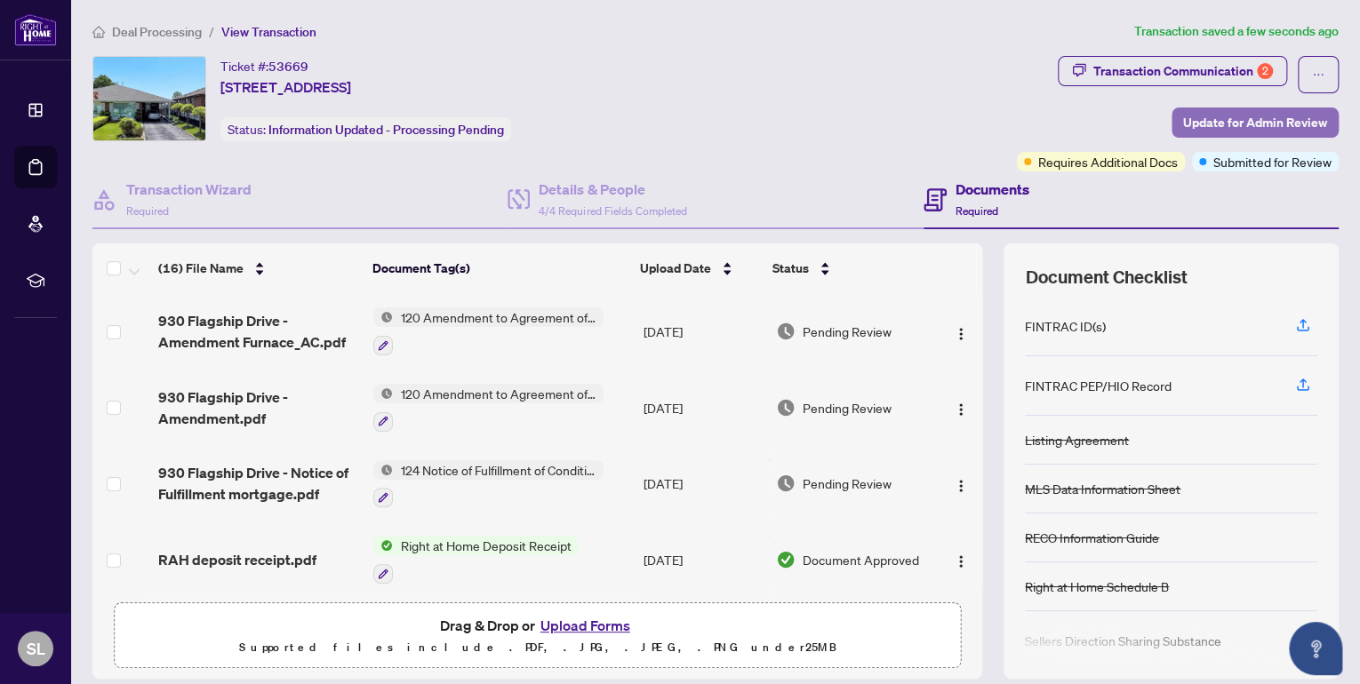
click at [1216, 125] on span "Update for Admin Review" at bounding box center [1255, 122] width 144 height 28
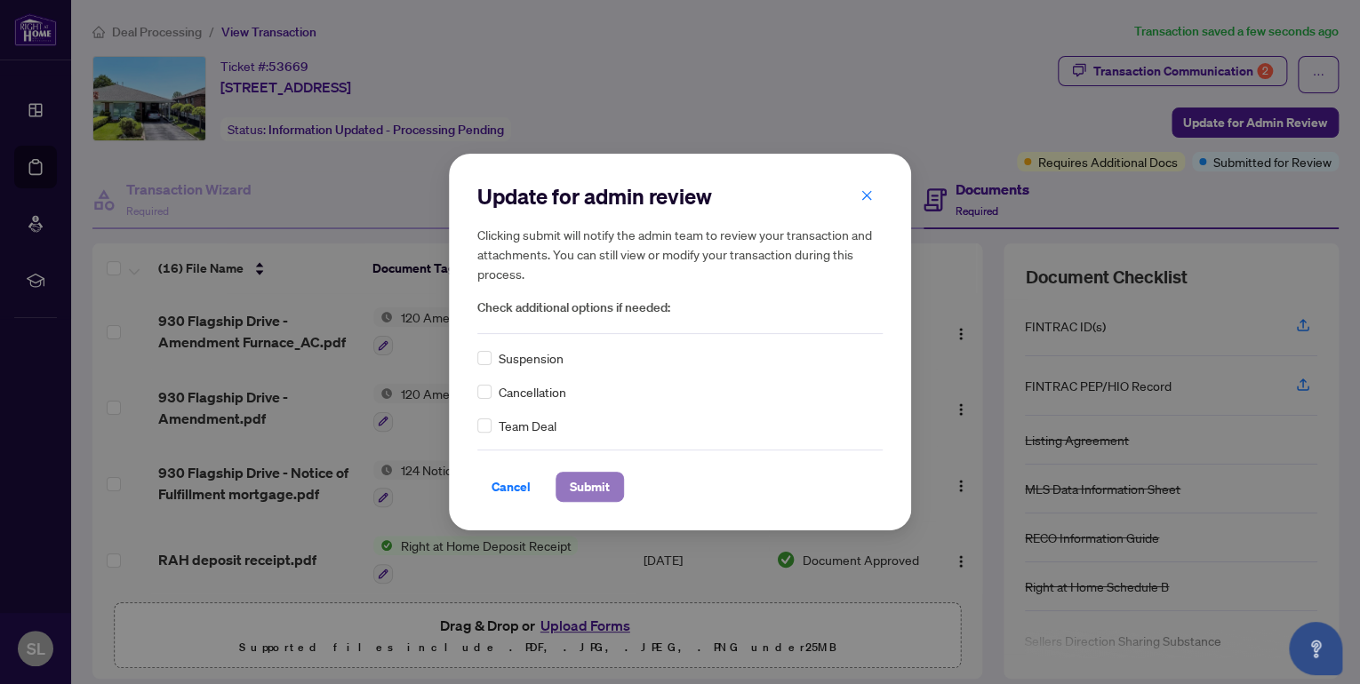
click at [597, 491] on span "Submit" at bounding box center [590, 487] width 40 height 28
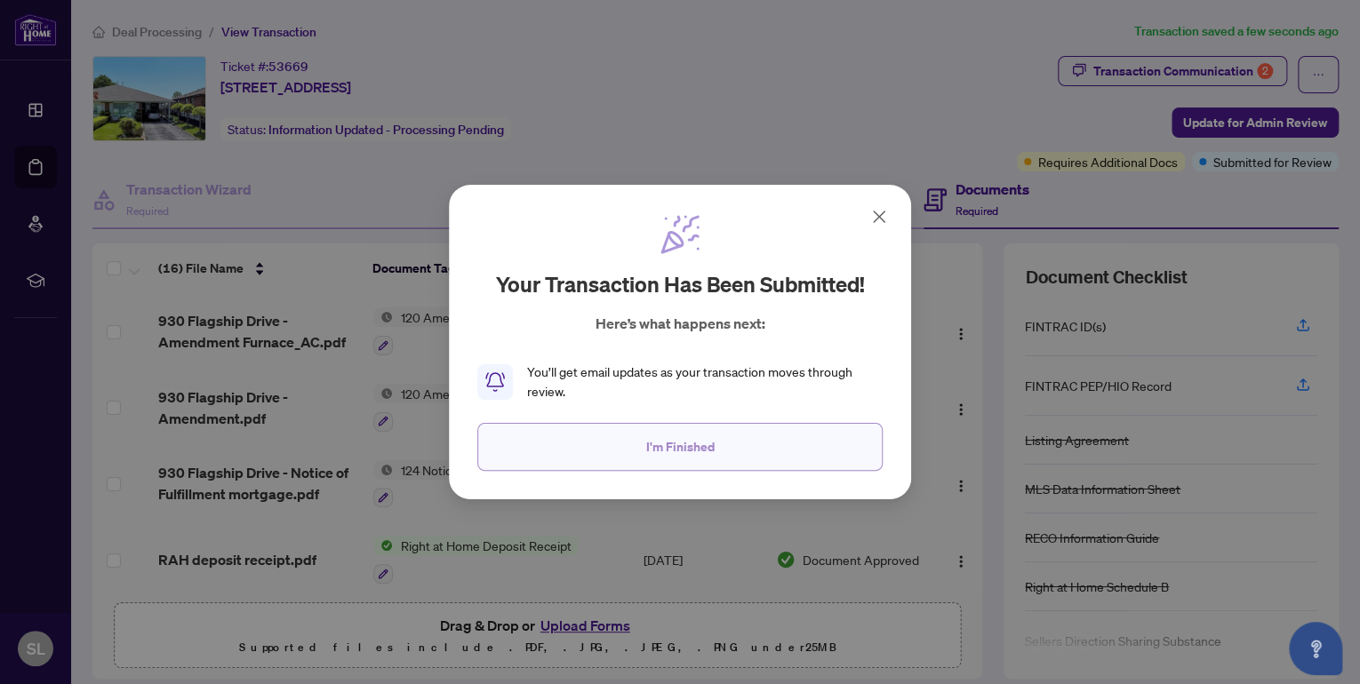
click at [678, 455] on span "I'm Finished" at bounding box center [680, 447] width 68 height 28
